Goal: Check status: Check status

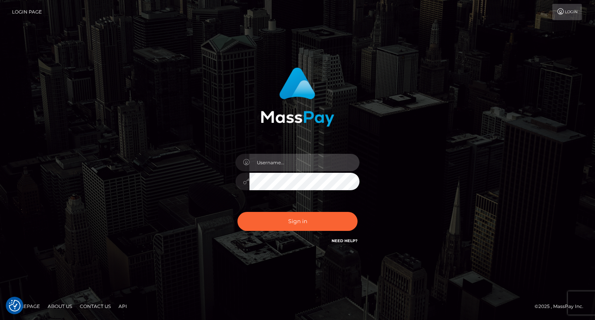
click at [269, 158] on input "text" at bounding box center [305, 162] width 110 height 17
type input "Mirasol.spree"
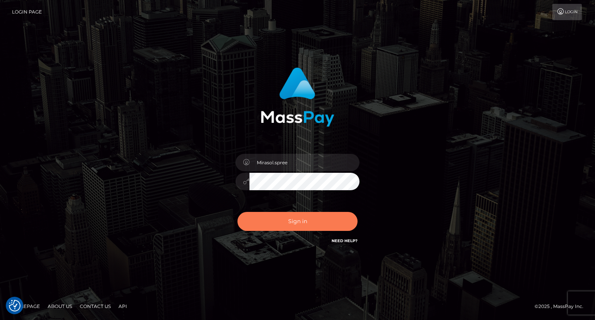
click at [279, 219] on button "Sign in" at bounding box center [298, 221] width 120 height 19
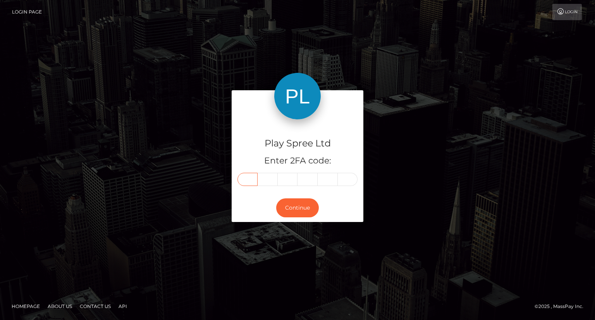
click at [247, 180] on input "text" at bounding box center [248, 179] width 20 height 13
type input "5"
type input "2"
type input "6"
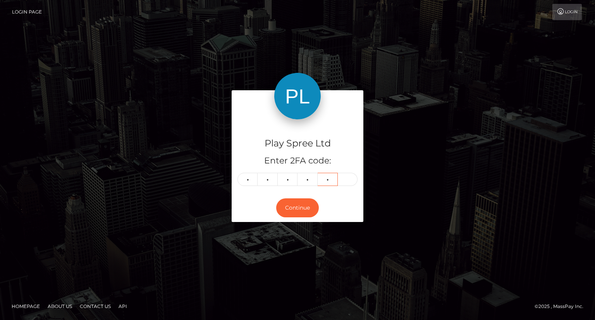
type input "5"
click at [293, 208] on button "Continue" at bounding box center [297, 207] width 43 height 19
click at [295, 211] on button "Continue" at bounding box center [297, 207] width 43 height 19
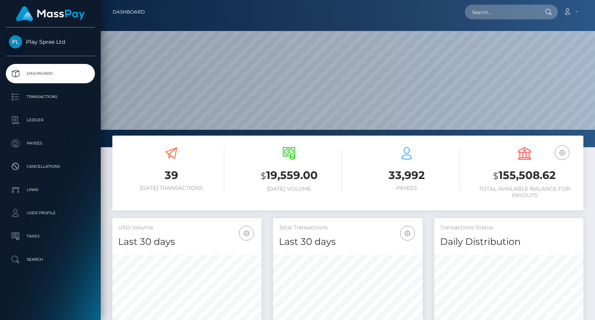
scroll to position [137, 149]
drag, startPoint x: 499, startPoint y: 176, endPoint x: 556, endPoint y: 177, distance: 57.4
click at [556, 177] on h3 "$ 155,508.62" at bounding box center [525, 176] width 106 height 16
copy h3 "155,508.62"
